Goal: Communication & Community: Answer question/provide support

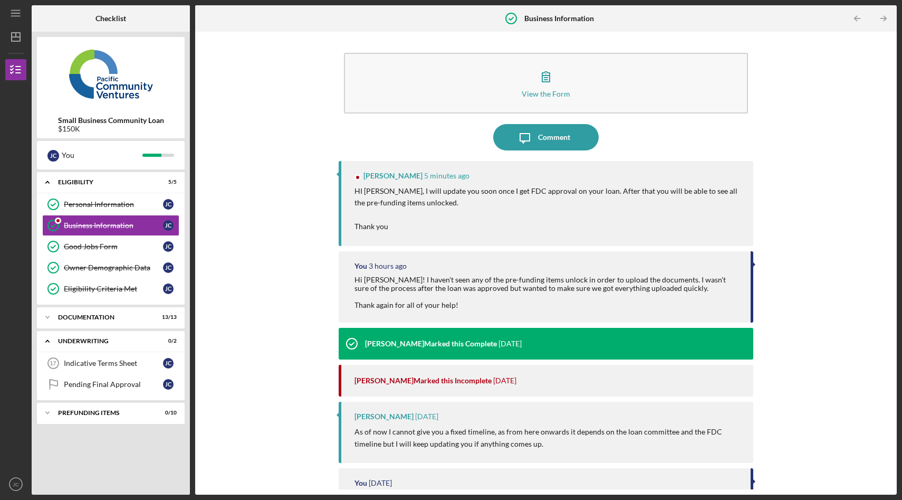
click at [472, 217] on p "HI [PERSON_NAME], I will update you soon once I get FDC approval on your loan. …" at bounding box center [549, 208] width 388 height 47
click at [554, 139] on div "Comment" at bounding box center [554, 137] width 32 height 26
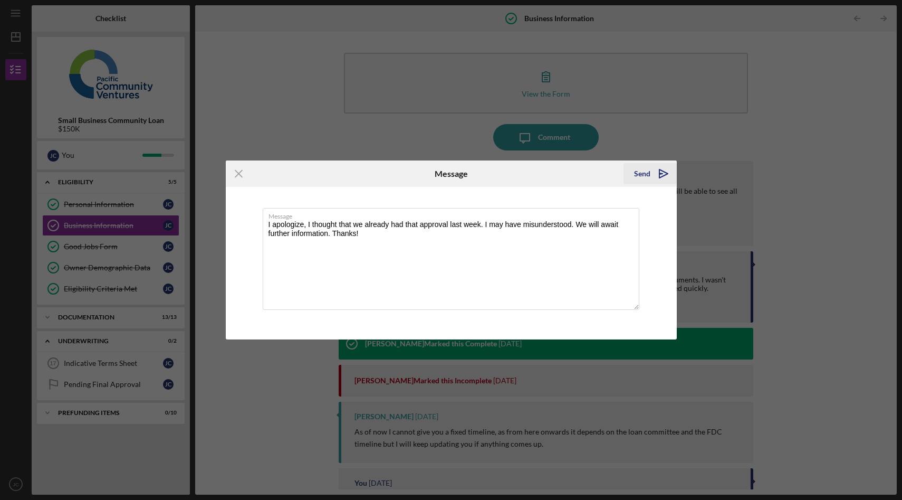
type textarea "I apologize, I thought that we already had that approval last week. I may have …"
click at [665, 170] on icon "Icon/icon-invite-send" at bounding box center [664, 173] width 26 height 26
